Goal: Complete application form

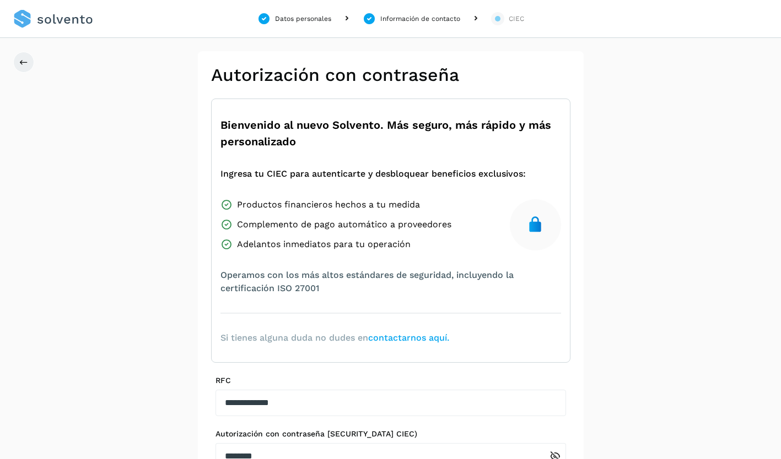
scroll to position [115, 0]
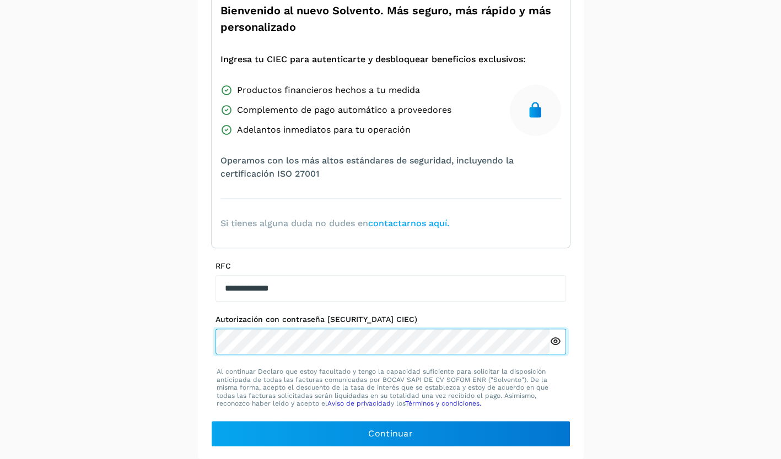
click at [554, 343] on div at bounding box center [390, 342] width 350 height 26
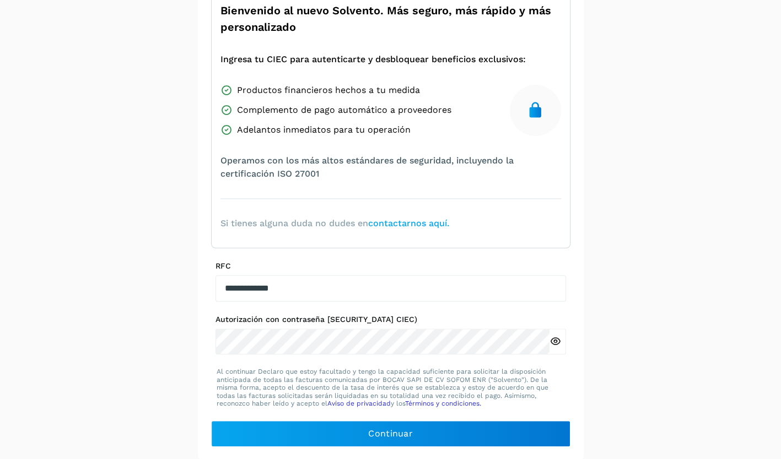
click at [554, 343] on icon at bounding box center [555, 342] width 12 height 12
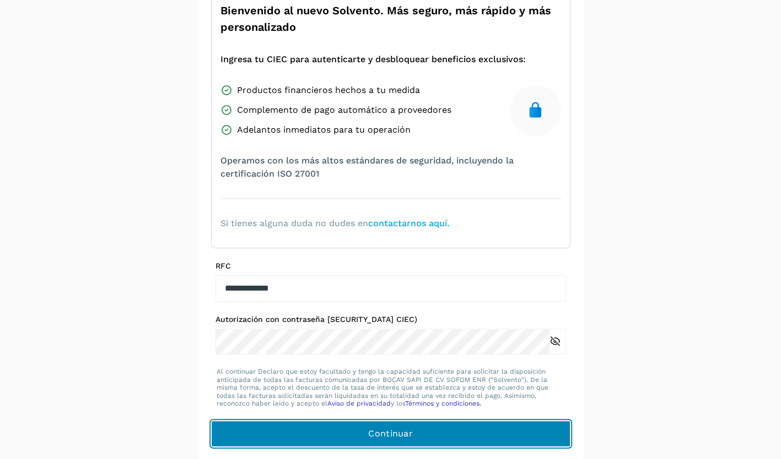
click at [366, 432] on button "Continuar" at bounding box center [390, 434] width 359 height 26
click at [349, 431] on button "Continuar" at bounding box center [390, 434] width 359 height 26
click at [370, 434] on span "Continuar" at bounding box center [390, 434] width 45 height 12
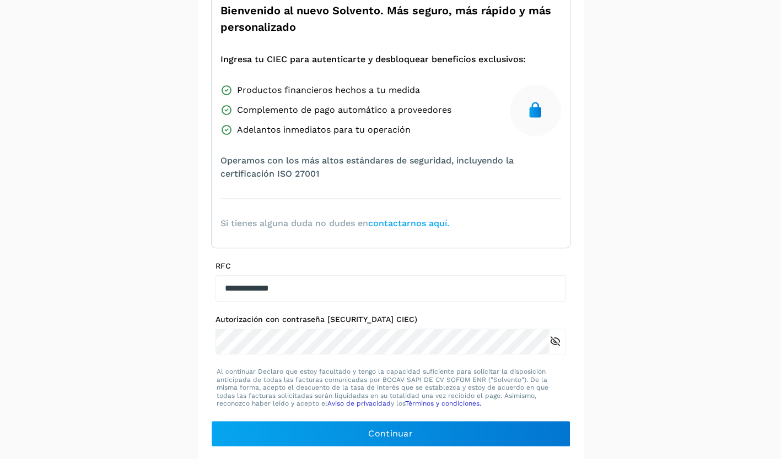
click at [554, 339] on icon at bounding box center [555, 342] width 12 height 12
